Goal: Task Accomplishment & Management: Use online tool/utility

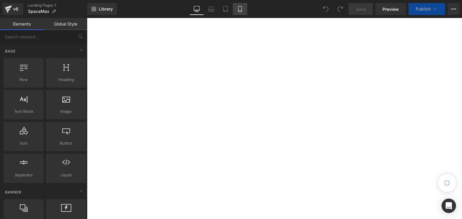
click at [241, 9] on icon at bounding box center [240, 9] width 6 height 6
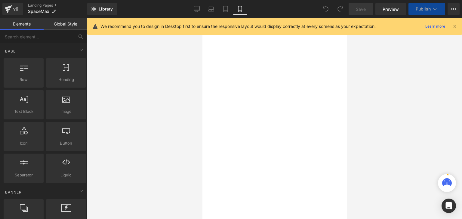
click at [456, 24] on icon at bounding box center [454, 26] width 5 height 5
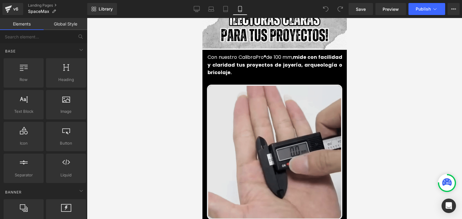
scroll to position [301, 0]
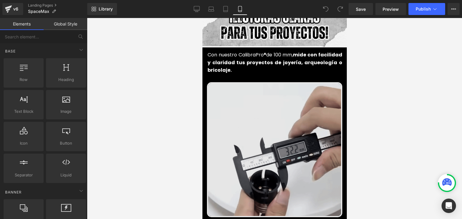
click at [276, 101] on img at bounding box center [273, 149] width 135 height 135
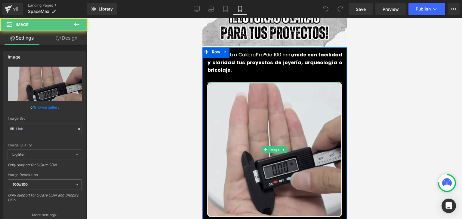
type input "[URL][DOMAIN_NAME]"
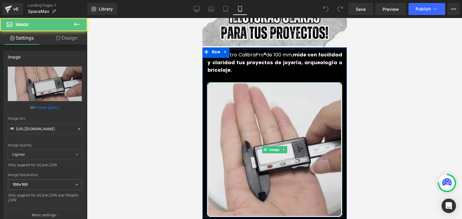
click at [277, 106] on img at bounding box center [273, 149] width 135 height 135
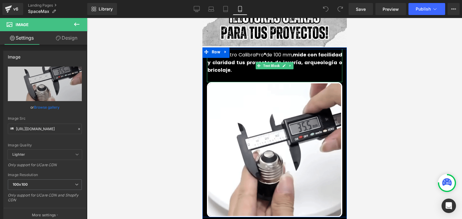
click at [242, 54] on font "mide con facilidad y claridad tus proyectos de joyería, arqueología o bricolaje." at bounding box center [274, 62] width 135 height 22
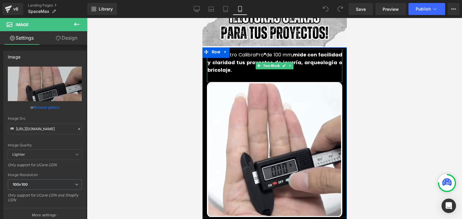
click at [242, 54] on font "mide con facilidad y claridad tus proyectos de joyería, arqueología o bricolaje." at bounding box center [274, 62] width 135 height 22
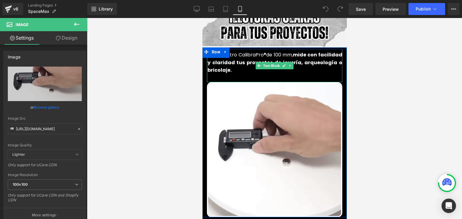
click at [242, 54] on font "mide con facilidad y claridad tus proyectos de joyería, arqueología o bricolaje." at bounding box center [274, 62] width 135 height 22
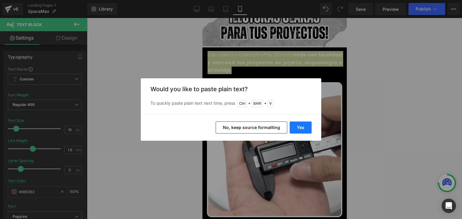
click at [302, 129] on button "Yes" at bounding box center [300, 128] width 22 height 12
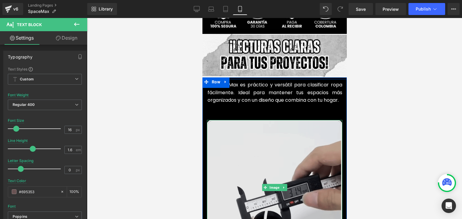
scroll to position [270, 0]
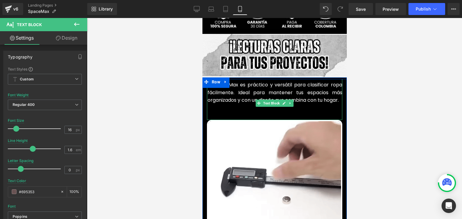
click at [218, 108] on p at bounding box center [274, 108] width 135 height 8
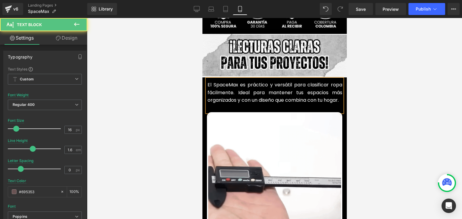
click at [229, 88] on font "El SpaceMax es práctico y versátil para clasificar ropa fácilmente. Ideal para …" at bounding box center [274, 92] width 135 height 22
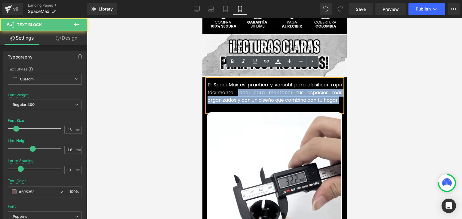
drag, startPoint x: 230, startPoint y: 102, endPoint x: 237, endPoint y: 79, distance: 24.3
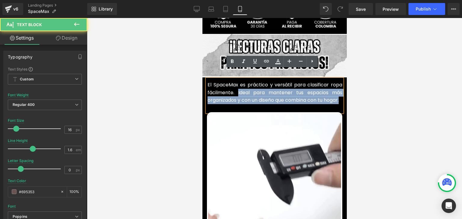
click at [235, 83] on p "El SpaceMax es práctico y versátil para clasificar ropa fácilmente. Ideal para …" at bounding box center [274, 92] width 135 height 23
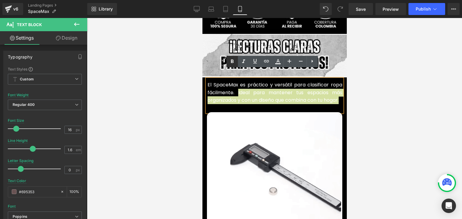
click at [233, 63] on icon at bounding box center [231, 61] width 7 height 7
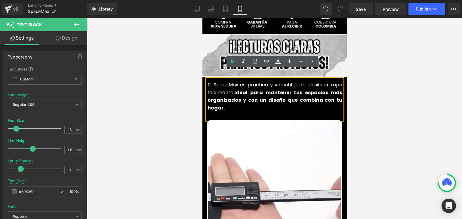
click at [403, 68] on div at bounding box center [274, 118] width 375 height 201
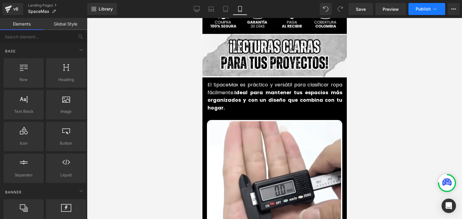
click at [432, 5] on button "Publish" at bounding box center [426, 9] width 37 height 12
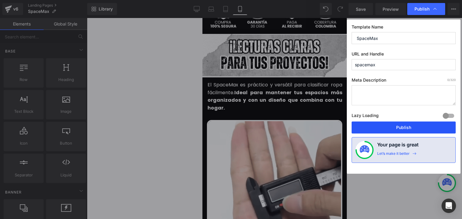
click at [403, 128] on button "Publish" at bounding box center [403, 128] width 104 height 12
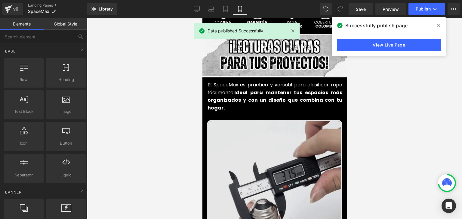
click at [254, 138] on img at bounding box center [273, 187] width 135 height 135
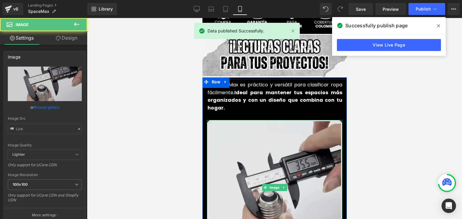
type input "[URL][DOMAIN_NAME]"
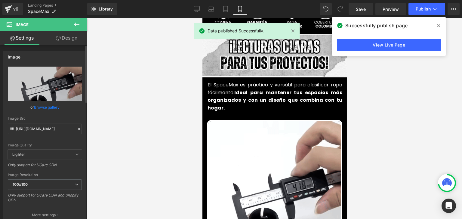
click at [77, 129] on icon at bounding box center [79, 129] width 4 height 4
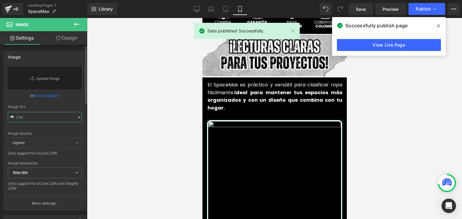
click at [46, 119] on input "text" at bounding box center [45, 117] width 74 height 11
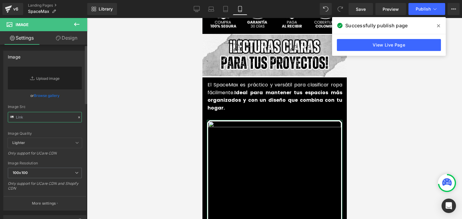
paste input "[URL][DOMAIN_NAME]"
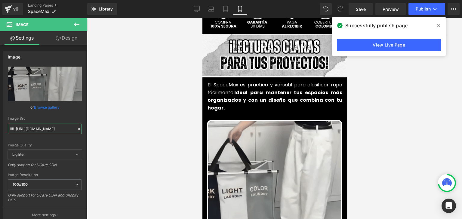
type input "[URL][DOMAIN_NAME]"
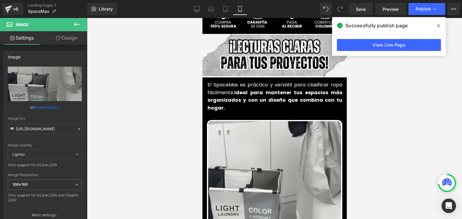
scroll to position [0, 0]
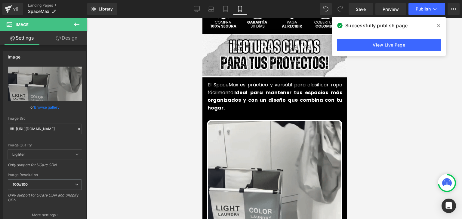
click at [438, 25] on icon at bounding box center [438, 25] width 3 height 3
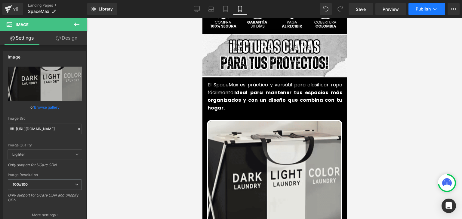
click at [426, 8] on span "Publish" at bounding box center [422, 9] width 15 height 5
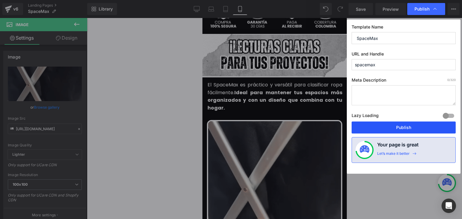
click at [399, 124] on button "Publish" at bounding box center [403, 128] width 104 height 12
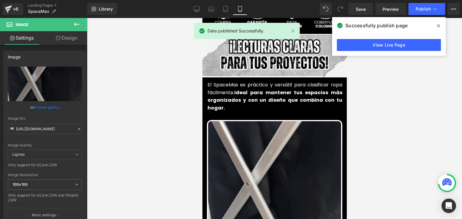
click at [438, 25] on icon at bounding box center [438, 25] width 3 height 3
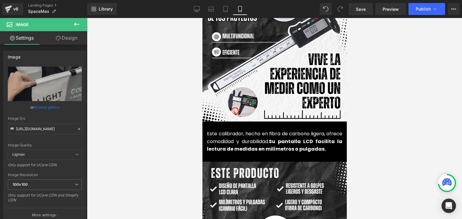
scroll to position [691, 0]
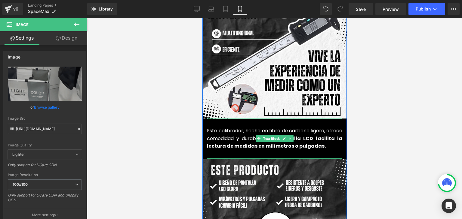
click at [227, 132] on font "Este calibrador, hecho en fibra de carbono ligera, ofrece comodidad y durabilid…" at bounding box center [273, 134] width 135 height 15
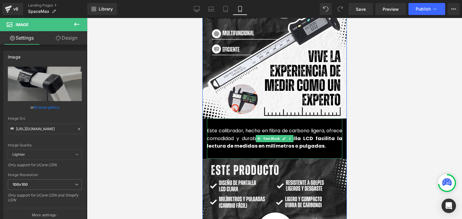
click at [227, 132] on font "Este calibrador, hecho en fibra de carbono ligera, ofrece comodidad y durabilid…" at bounding box center [273, 134] width 135 height 15
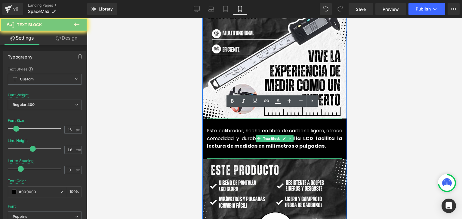
click at [227, 132] on font "Este calibrador, hecho en fibra de carbono ligera, ofrece comodidad y durabilid…" at bounding box center [273, 134] width 135 height 15
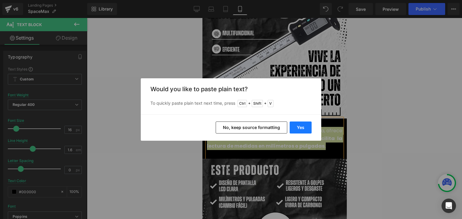
click at [295, 126] on button "Yes" at bounding box center [300, 128] width 22 height 12
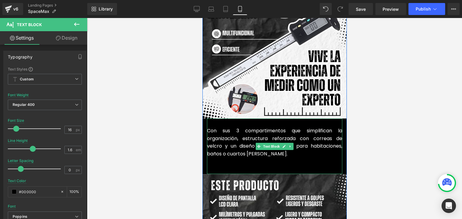
click at [227, 158] on p at bounding box center [273, 162] width 135 height 8
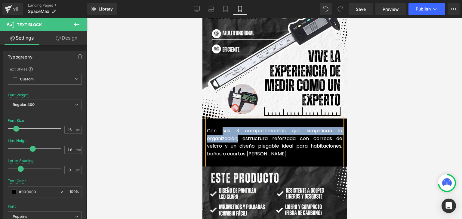
drag, startPoint x: 237, startPoint y: 129, endPoint x: 219, endPoint y: 123, distance: 19.1
click at [219, 127] on font "Con sus 3 compartimentos que simplifican la organización, estructura reforzada …" at bounding box center [273, 142] width 135 height 30
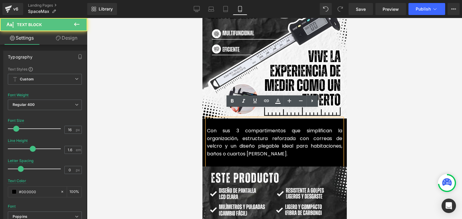
click at [209, 127] on font "Con sus 3 compartimentos que simplifican la organización, estructura reforzada …" at bounding box center [273, 142] width 135 height 30
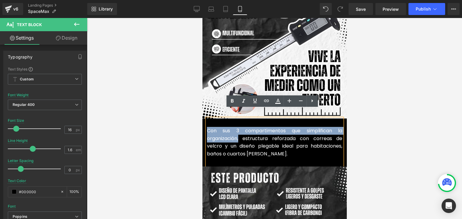
drag, startPoint x: 206, startPoint y: 122, endPoint x: 237, endPoint y: 127, distance: 31.4
click at [237, 127] on font "Con sus 3 compartimentos que simplifican la organización, estructura reforzada …" at bounding box center [273, 142] width 135 height 30
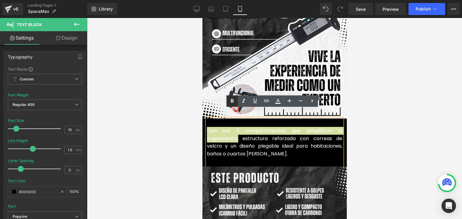
click at [235, 99] on icon at bounding box center [231, 101] width 7 height 7
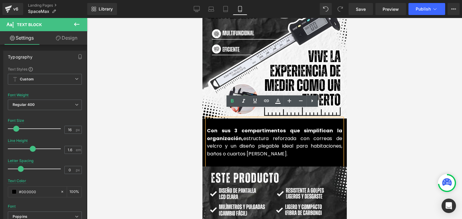
click at [410, 90] on div at bounding box center [274, 118] width 375 height 201
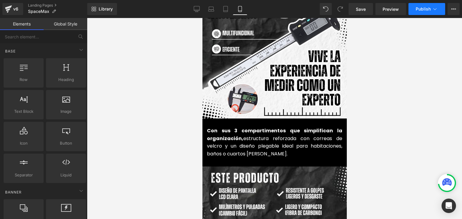
click at [422, 11] on span "Publish" at bounding box center [422, 9] width 15 height 5
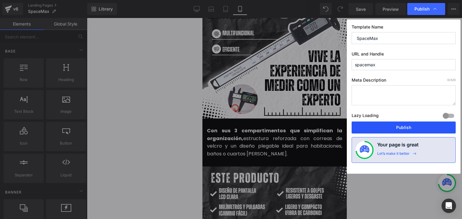
click at [400, 126] on button "Publish" at bounding box center [403, 128] width 104 height 12
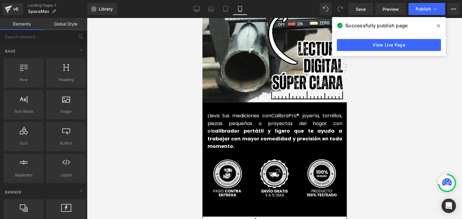
scroll to position [1442, 0]
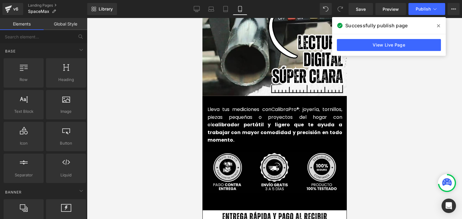
click at [233, 121] on font "calibrador portátil y ligero que te ayuda a trabajar con mayor comodidad y prec…" at bounding box center [274, 132] width 135 height 22
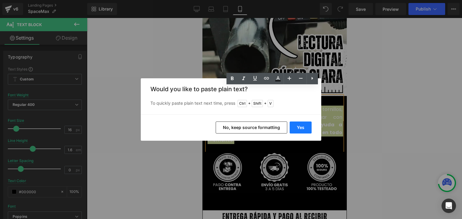
click at [300, 131] on button "Yes" at bounding box center [300, 128] width 22 height 12
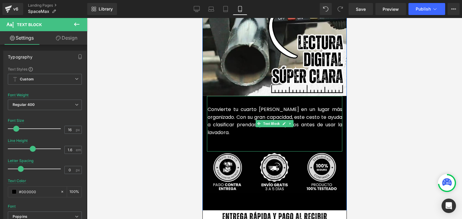
click at [232, 112] on font "Convierte tu cuarto [PERSON_NAME] en un lugar más organizado. Con su gran capac…" at bounding box center [274, 121] width 135 height 30
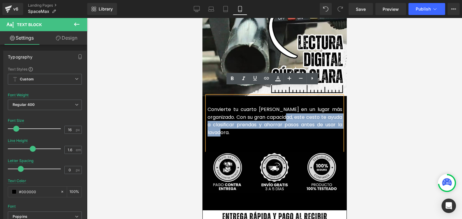
drag, startPoint x: 250, startPoint y: 122, endPoint x: 303, endPoint y: 108, distance: 55.1
click at [303, 108] on p "Convierte tu cuarto [PERSON_NAME] en un lugar más organizado. Con su gran capac…" at bounding box center [274, 121] width 135 height 31
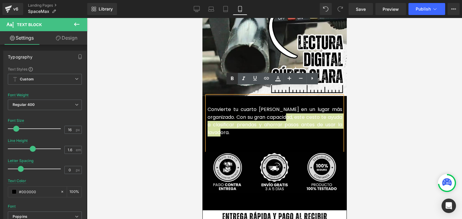
click at [232, 80] on icon at bounding box center [232, 79] width 3 height 4
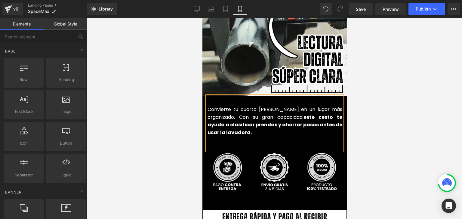
click at [380, 81] on div at bounding box center [274, 118] width 375 height 201
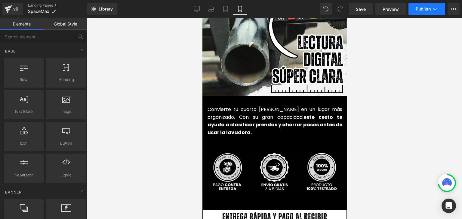
click at [423, 4] on button "Publish" at bounding box center [426, 9] width 37 height 12
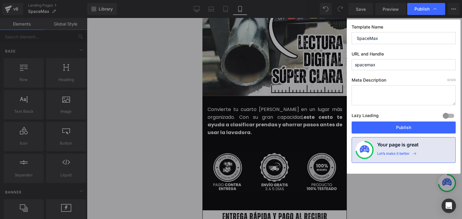
click at [402, 127] on button "Publish" at bounding box center [403, 128] width 104 height 12
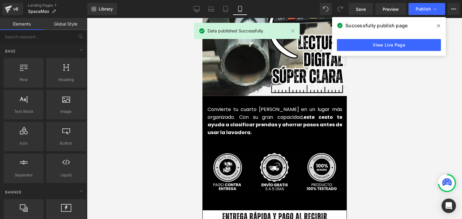
click at [437, 24] on icon at bounding box center [438, 25] width 3 height 3
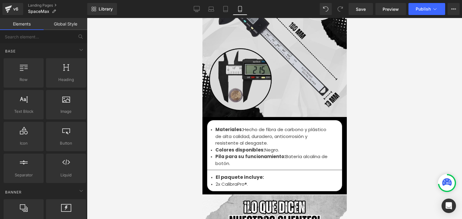
scroll to position [2013, 0]
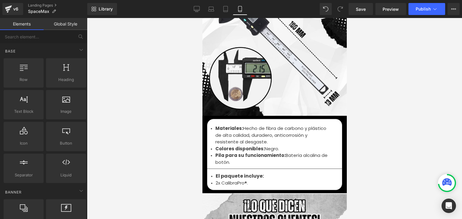
click at [234, 126] on font "Hecho de fibra de carbono y plástico de alta calidad, duradero, anticorrosión y…" at bounding box center [270, 135] width 111 height 20
click at [230, 128] on font "Hecho de fibra de carbono y plástico de alta calidad, duradero, anticorrosión y…" at bounding box center [270, 135] width 111 height 20
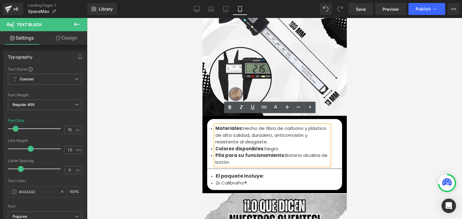
drag, startPoint x: 232, startPoint y: 154, endPoint x: 213, endPoint y: 119, distance: 39.3
click at [215, 125] on ul "Materiales: Hecho de fibra de carbono y plástico de alta calidad, duradero, ant…" at bounding box center [272, 145] width 114 height 41
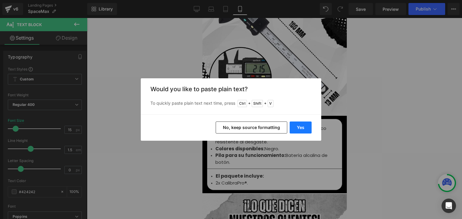
click at [301, 125] on button "Yes" at bounding box center [300, 128] width 22 height 12
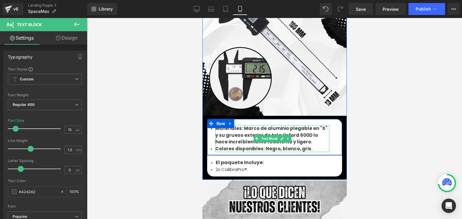
click at [243, 130] on b "Materiales: Marco de aluminio plegable en "X" y su grueso exterior de tela Oxfo…" at bounding box center [271, 135] width 112 height 20
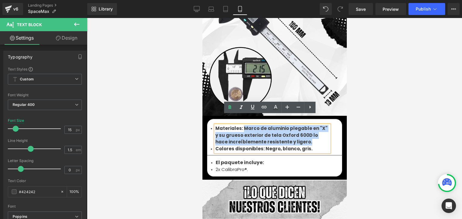
drag, startPoint x: 241, startPoint y: 119, endPoint x: 292, endPoint y: 133, distance: 53.1
click at [292, 133] on li "Materiales: Marco de aluminio plegable en "X" y su grueso exterior de tela Oxfo…" at bounding box center [272, 135] width 114 height 20
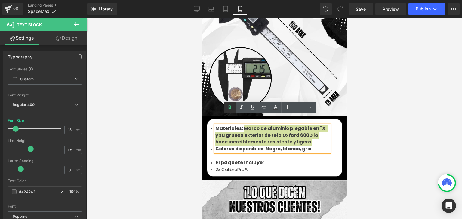
drag, startPoint x: 230, startPoint y: 109, endPoint x: 234, endPoint y: 113, distance: 6.2
click at [230, 109] on icon at bounding box center [229, 107] width 7 height 7
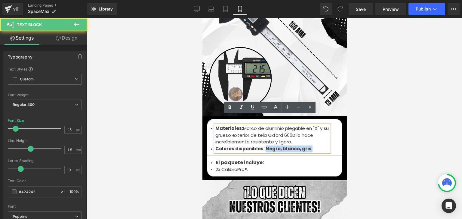
drag, startPoint x: 293, startPoint y: 138, endPoint x: 237, endPoint y: 113, distance: 61.5
click at [260, 146] on li "Colores disponibles: Negro, blanco, gris." at bounding box center [272, 149] width 114 height 7
click at [228, 108] on icon at bounding box center [229, 107] width 7 height 7
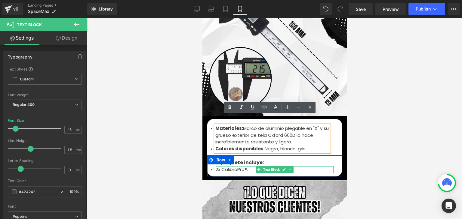
drag, startPoint x: 223, startPoint y: 160, endPoint x: 234, endPoint y: 161, distance: 11.3
click at [223, 166] on font "2x CalibraPro®." at bounding box center [231, 169] width 32 height 6
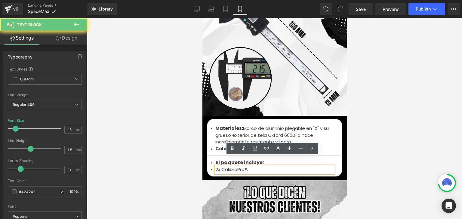
click at [234, 166] on font "2x CalibraPro®." at bounding box center [231, 169] width 32 height 6
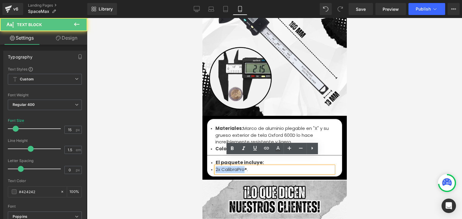
drag, startPoint x: 242, startPoint y: 160, endPoint x: 213, endPoint y: 158, distance: 28.9
click at [215, 166] on font "2x CalibraPro®." at bounding box center [231, 169] width 32 height 6
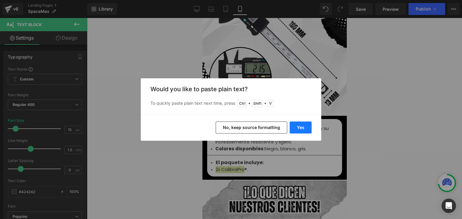
click at [300, 130] on button "Yes" at bounding box center [300, 128] width 22 height 12
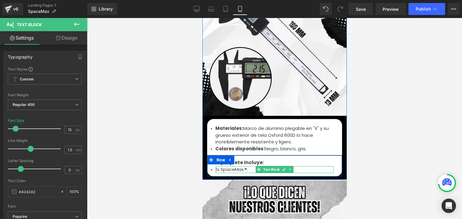
click at [247, 166] on li "1x SpaceMax.®." at bounding box center [274, 169] width 118 height 7
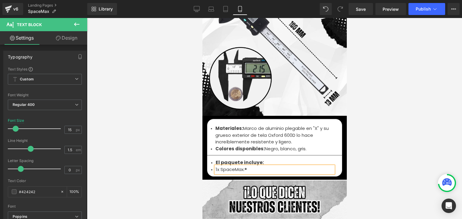
click at [241, 166] on font "1x SpaceMax.®" at bounding box center [230, 169] width 31 height 6
click at [384, 114] on div at bounding box center [274, 118] width 375 height 201
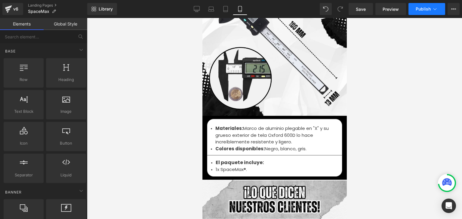
click at [426, 7] on span "Publish" at bounding box center [422, 9] width 15 height 5
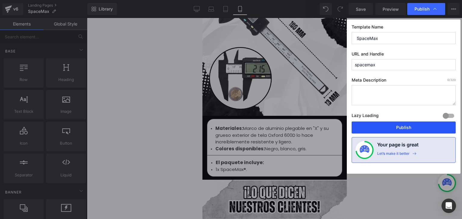
click at [404, 127] on button "Publish" at bounding box center [403, 128] width 104 height 12
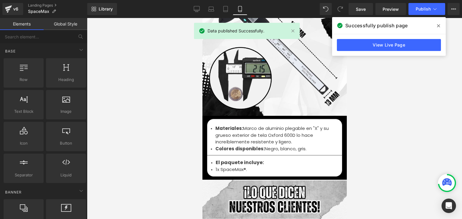
click at [435, 26] on span at bounding box center [438, 26] width 10 height 10
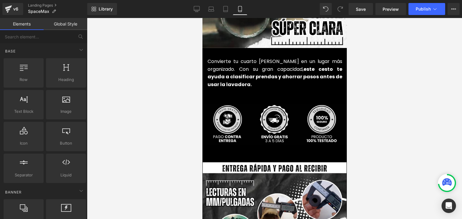
scroll to position [1472, 0]
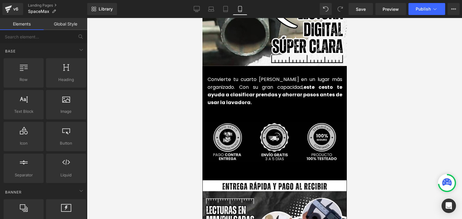
click at [265, 124] on img at bounding box center [273, 142] width 147 height 41
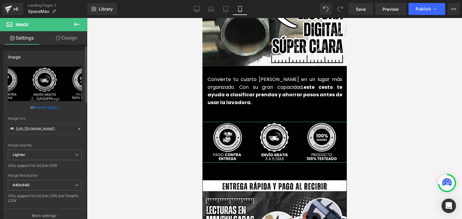
click at [42, 108] on link "Browse gallery" at bounding box center [47, 107] width 26 height 11
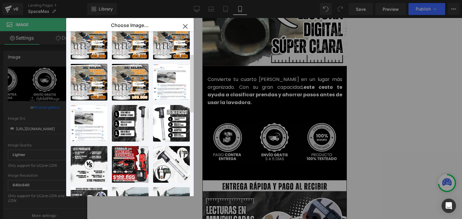
scroll to position [56, 0]
drag, startPoint x: 186, startPoint y: 27, endPoint x: 242, endPoint y: 0, distance: 61.7
click at [186, 27] on icon "button" at bounding box center [185, 27] width 10 height 10
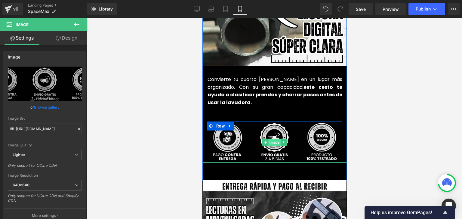
click at [271, 139] on span "Image" at bounding box center [274, 142] width 12 height 7
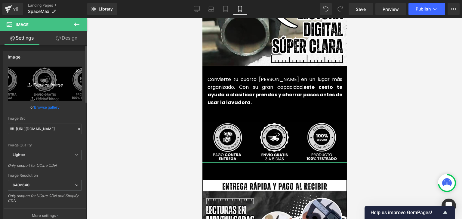
click at [55, 85] on icon "Replace Image" at bounding box center [45, 84] width 48 height 8
type input "C:\fakepath\2.webp"
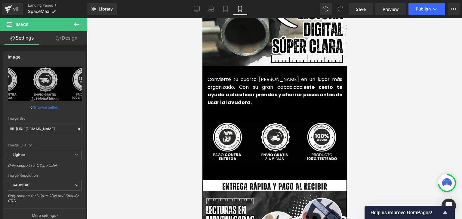
type input "[URL][DOMAIN_NAME]"
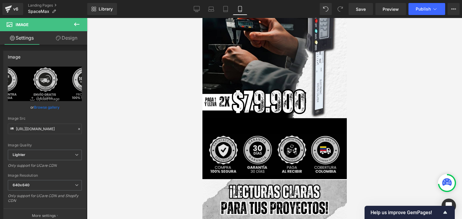
scroll to position [120, 0]
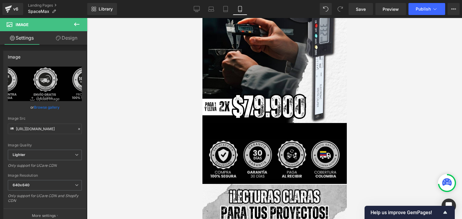
click at [272, 141] on img at bounding box center [273, 159] width 147 height 41
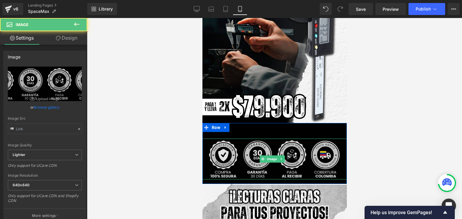
type input "[URL][DOMAIN_NAME]"
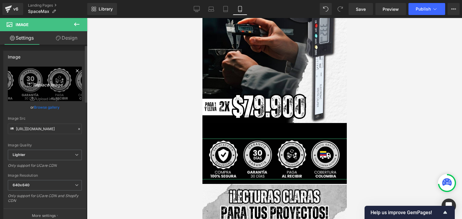
click at [46, 76] on link "Replace Image" at bounding box center [45, 84] width 74 height 35
type input "C:\fakepath\1.webp"
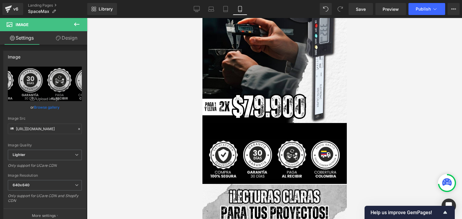
type input "[URL][DOMAIN_NAME]"
click at [423, 11] on span "Publish" at bounding box center [422, 9] width 15 height 5
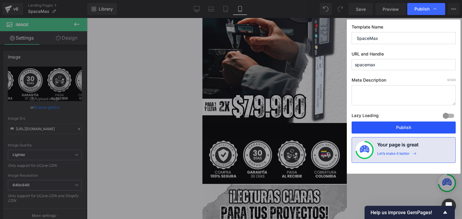
click at [414, 125] on button "Publish" at bounding box center [403, 128] width 104 height 12
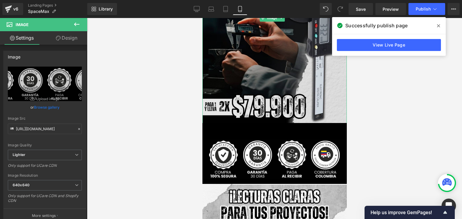
scroll to position [0, 0]
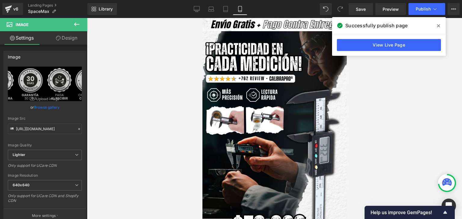
click at [439, 26] on icon at bounding box center [438, 25] width 3 height 5
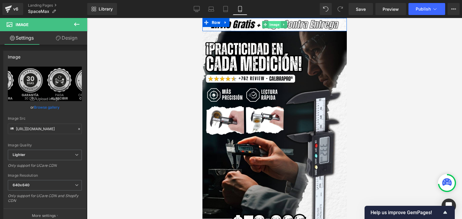
click at [271, 26] on span "Image" at bounding box center [274, 24] width 12 height 7
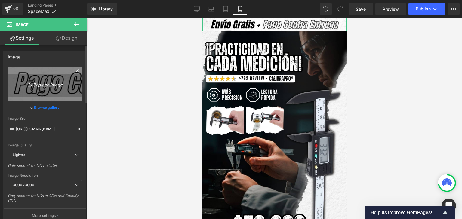
click at [50, 87] on icon "Replace Image" at bounding box center [45, 84] width 48 height 8
type input "C:\fakepath\Subtítulo.webp"
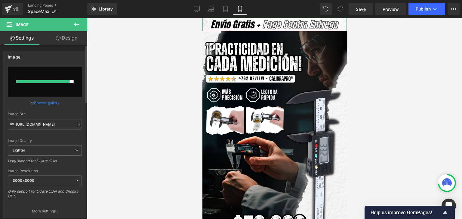
type input "[URL][DOMAIN_NAME]"
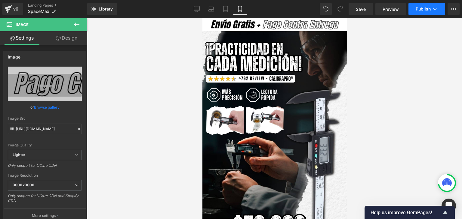
click at [427, 10] on span "Publish" at bounding box center [422, 9] width 15 height 5
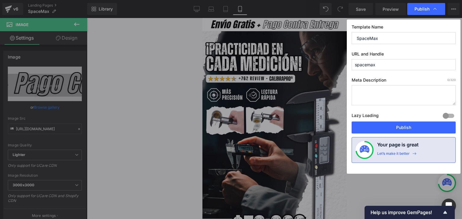
click at [399, 127] on button "Publish" at bounding box center [403, 128] width 104 height 12
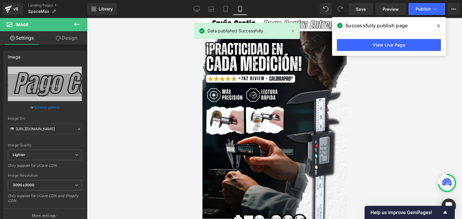
click at [439, 26] on icon at bounding box center [438, 25] width 3 height 3
